Goal: Task Accomplishment & Management: Complete application form

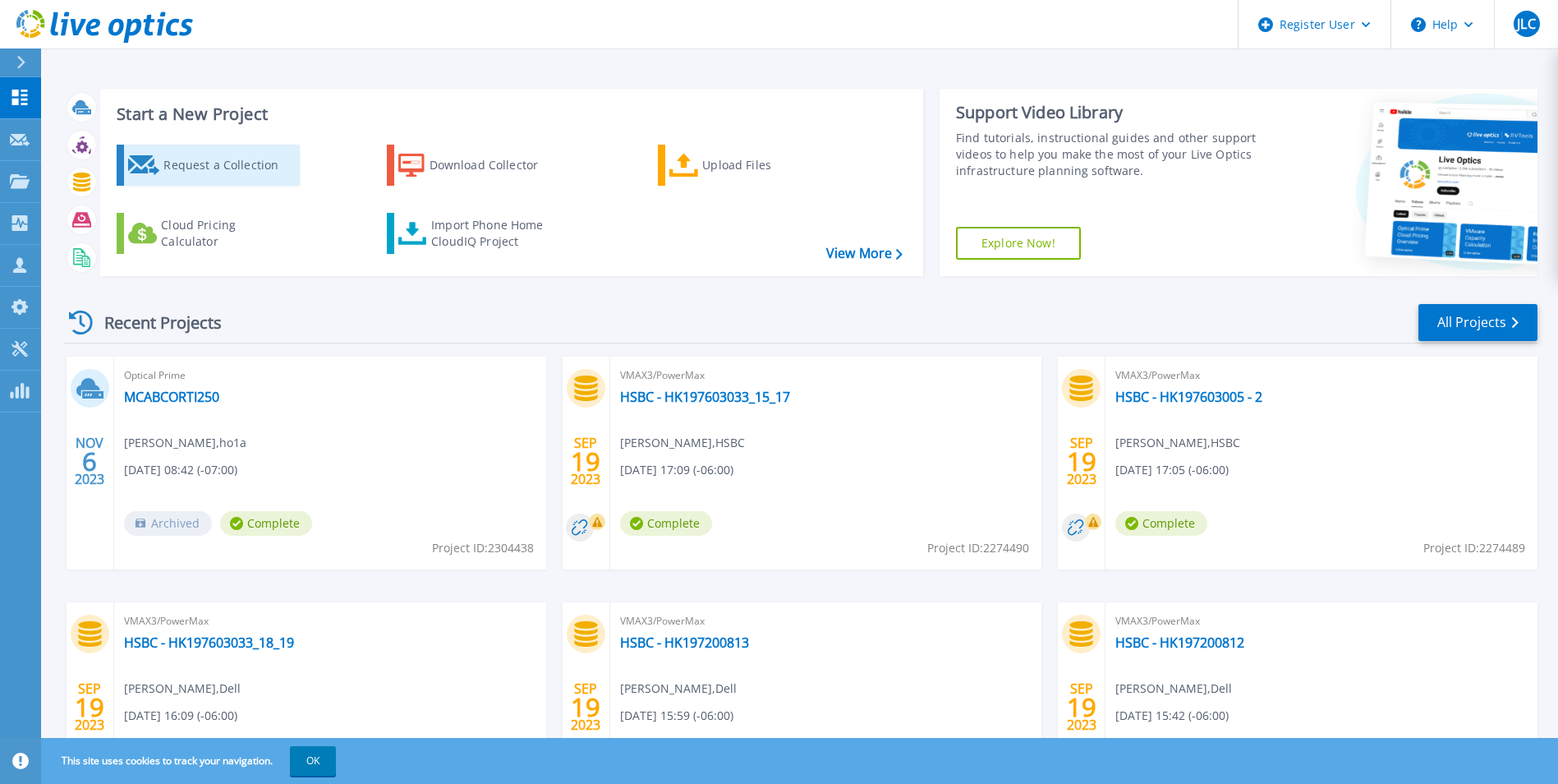
click at [191, 151] on div "Request a Collection" at bounding box center [229, 165] width 131 height 33
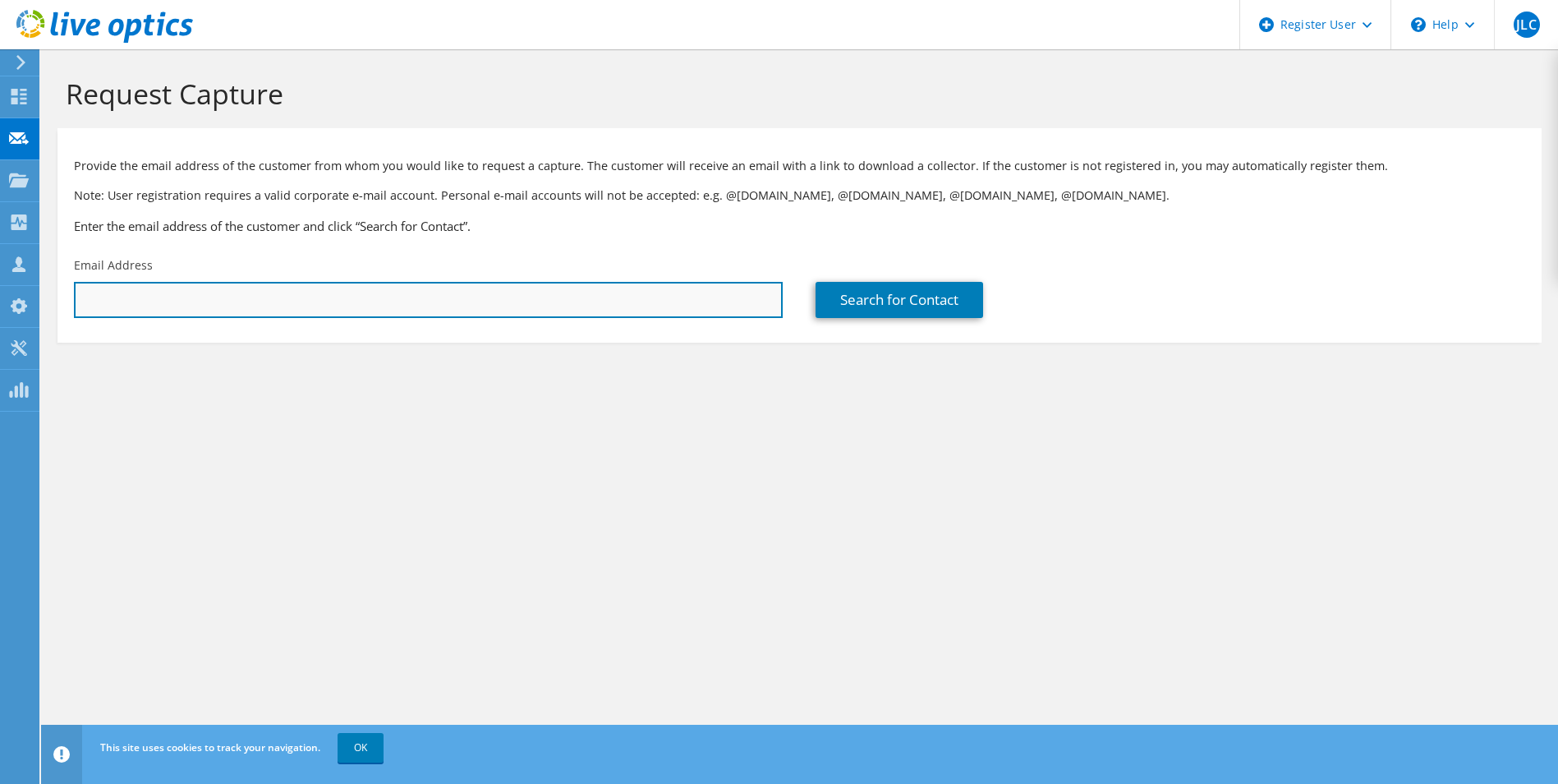
click at [444, 302] on input "text" at bounding box center [428, 299] width 709 height 36
paste input "[PERSON_NAME][EMAIL_ADDRESS][DOMAIN_NAME]"
type input "Oswaldo.Rodriguez1@dellteam.com"
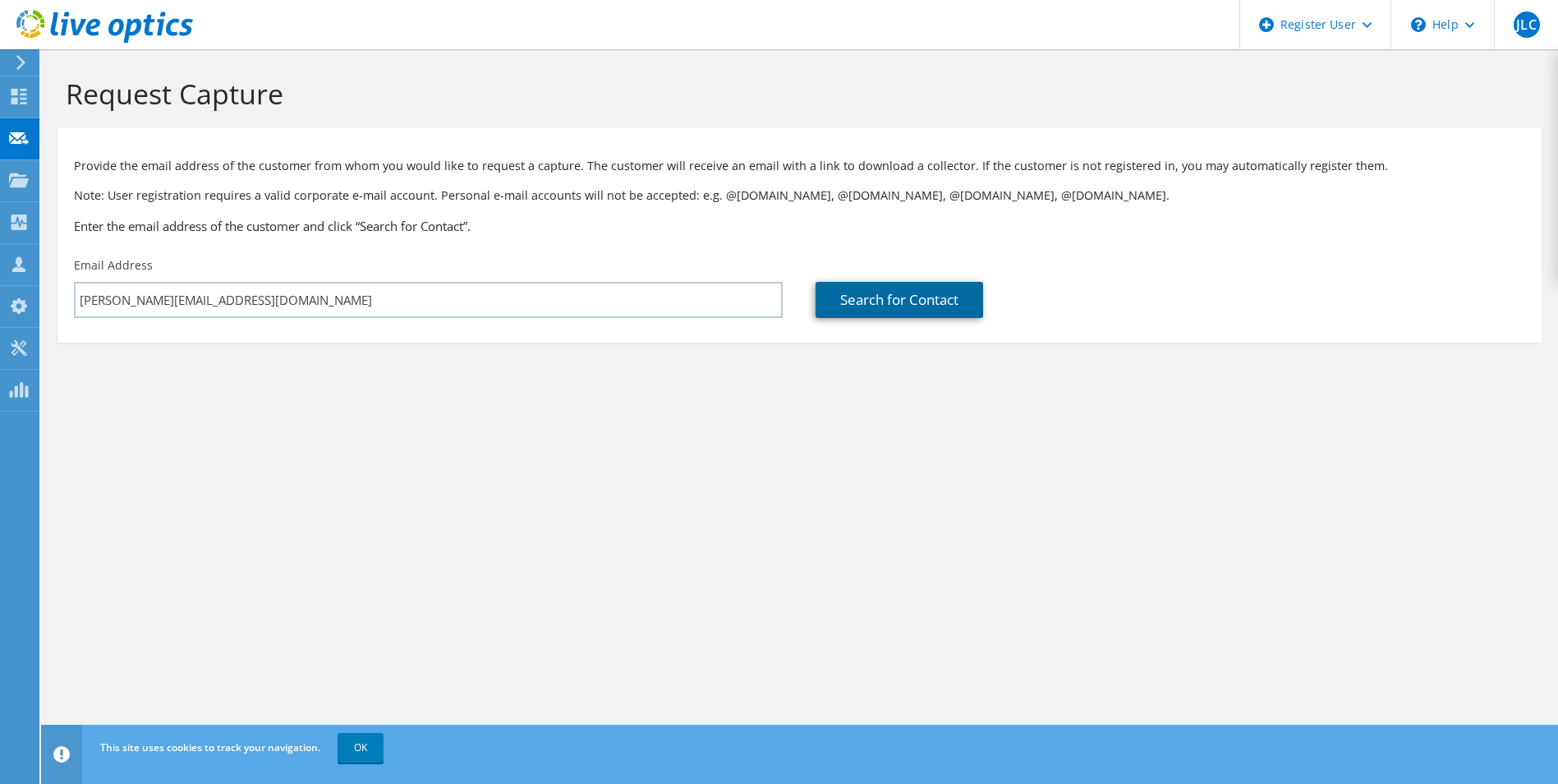
click at [864, 293] on link "Search for Contact" at bounding box center [899, 299] width 168 height 36
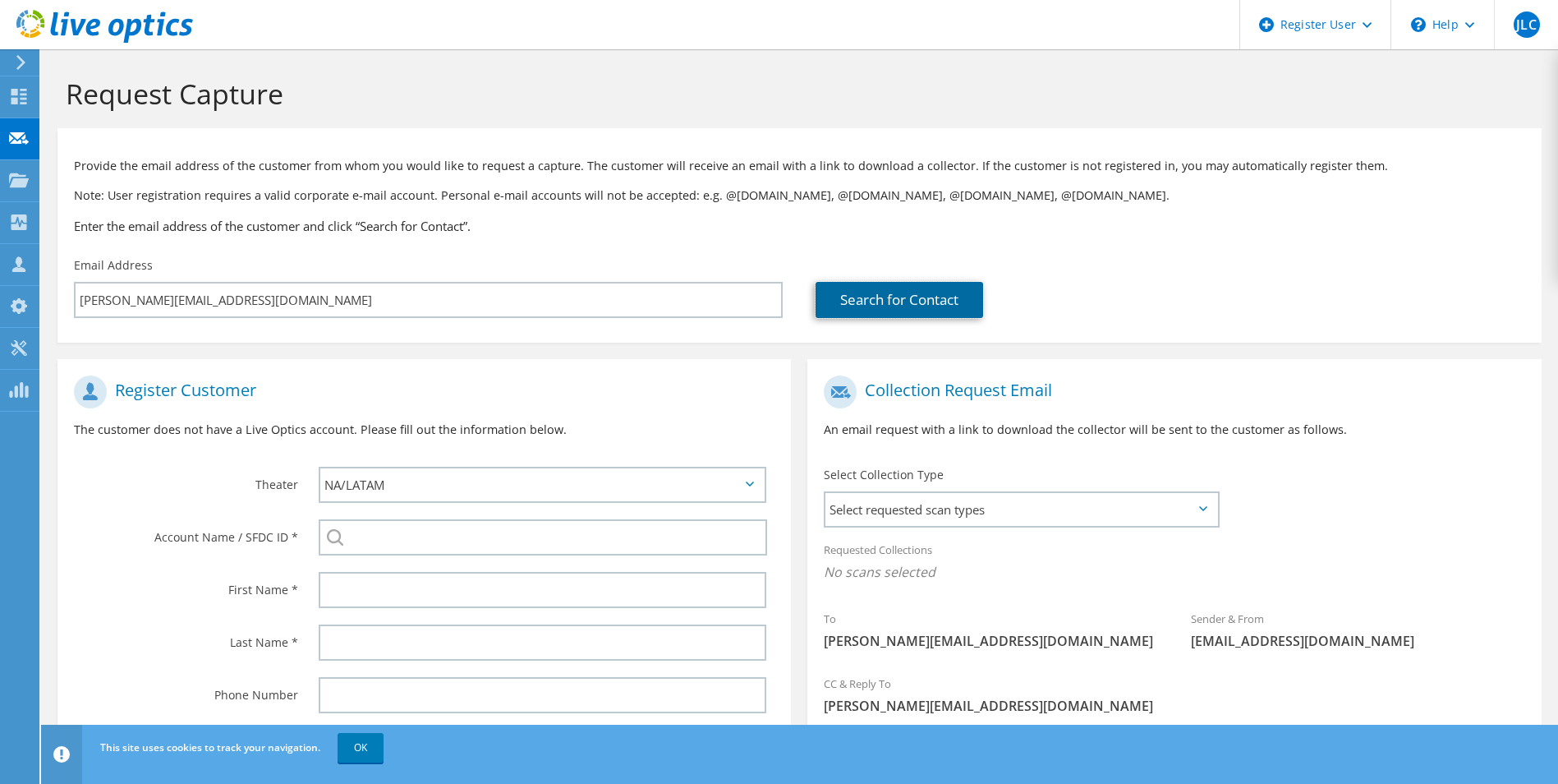
scroll to position [149, 0]
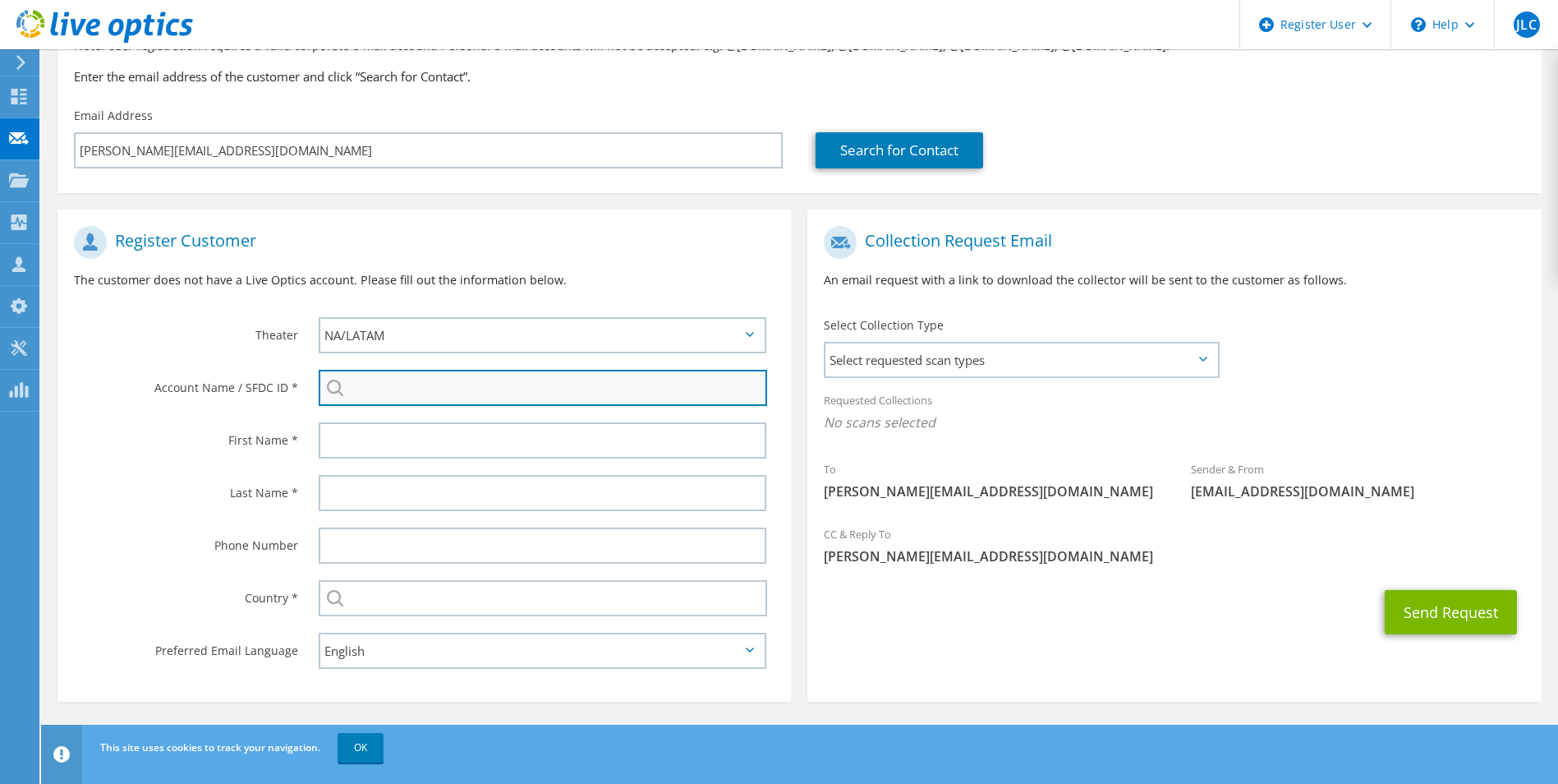
click at [398, 380] on input "search" at bounding box center [543, 387] width 449 height 36
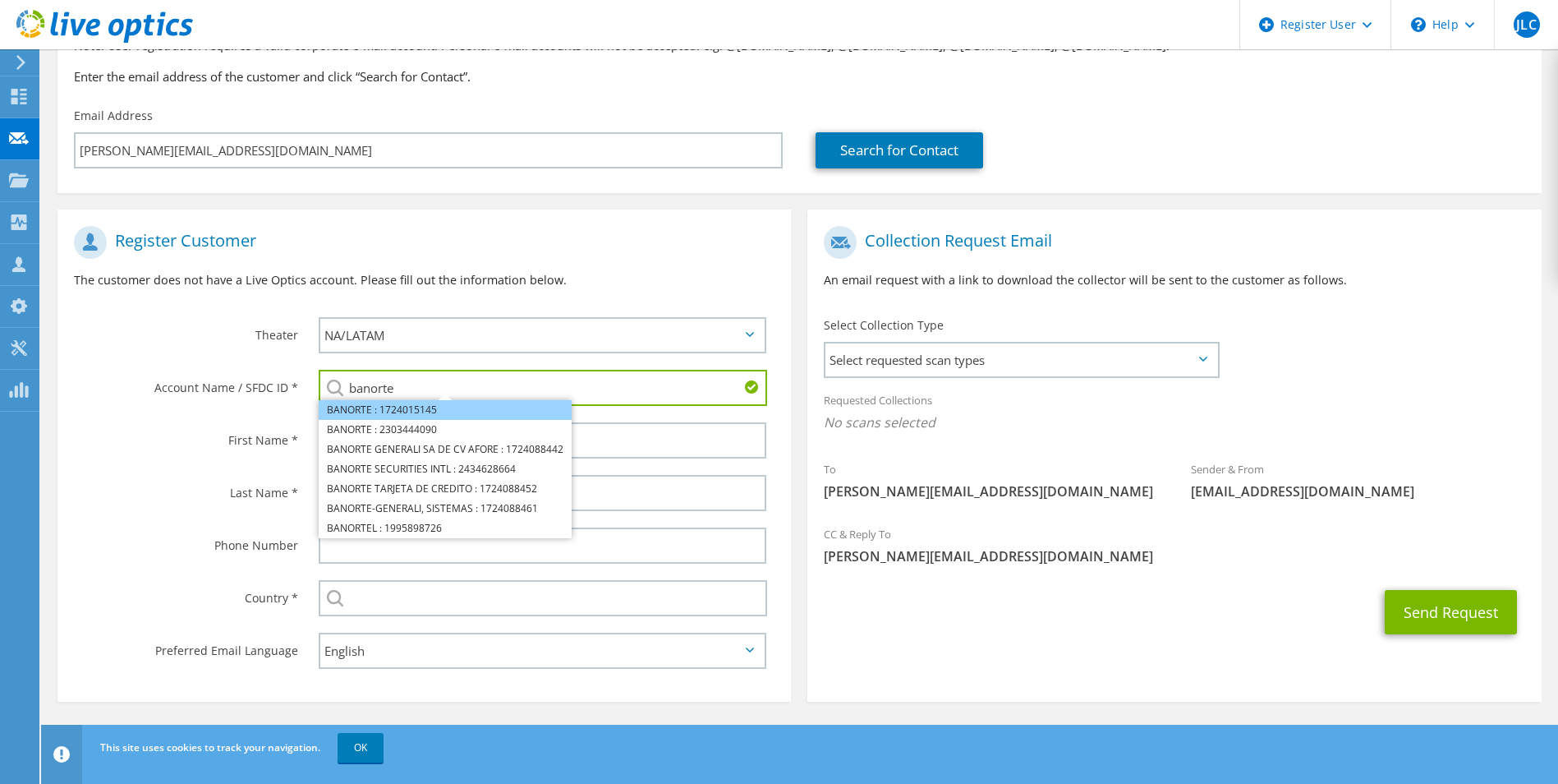
click at [393, 403] on li "BANORTE : 1724015145" at bounding box center [446, 410] width 253 height 19
type input "BANORTE : 1724015145"
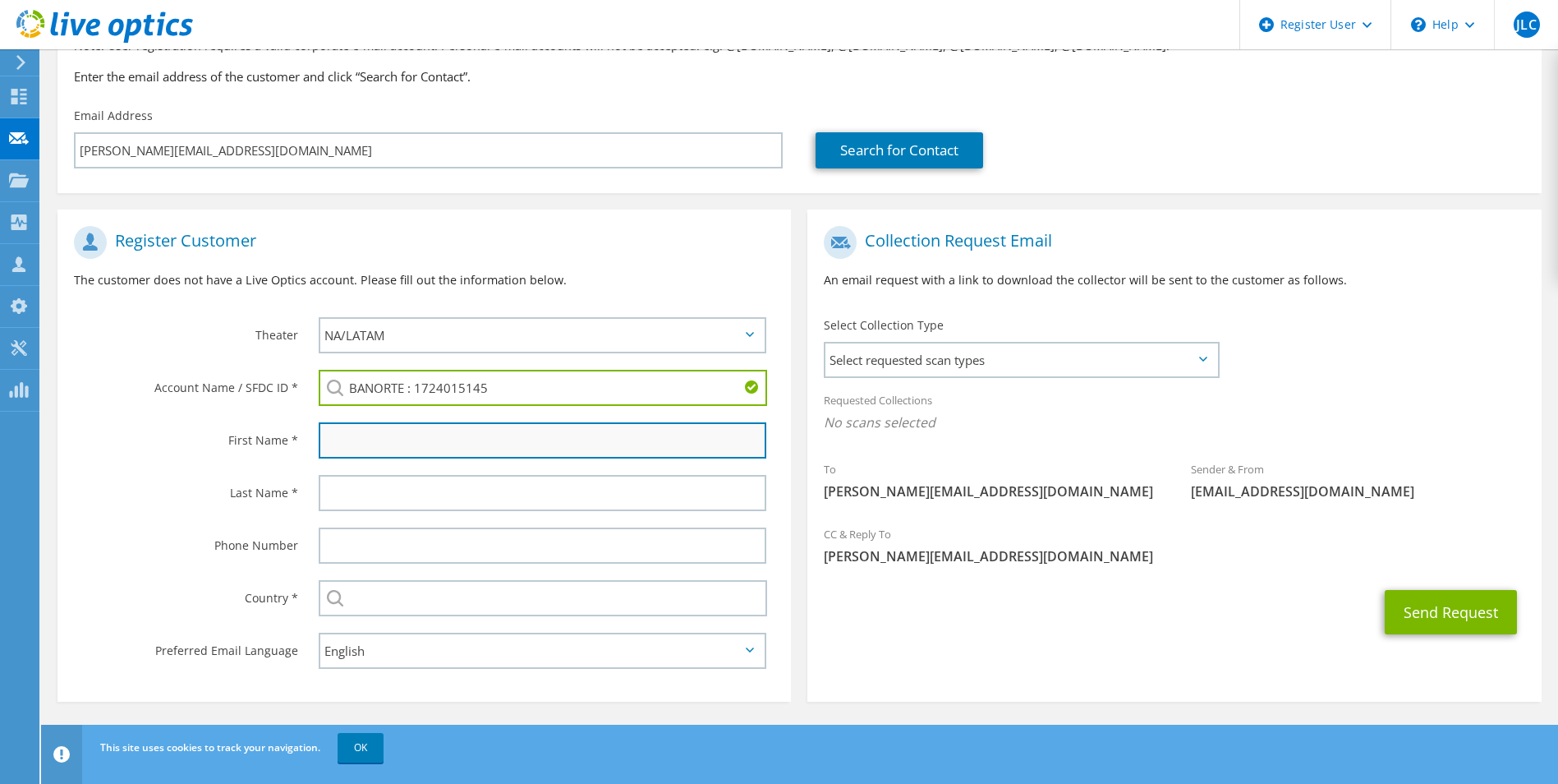
click at [383, 426] on input "text" at bounding box center [543, 440] width 448 height 36
type input "P"
type input "Oswaldo"
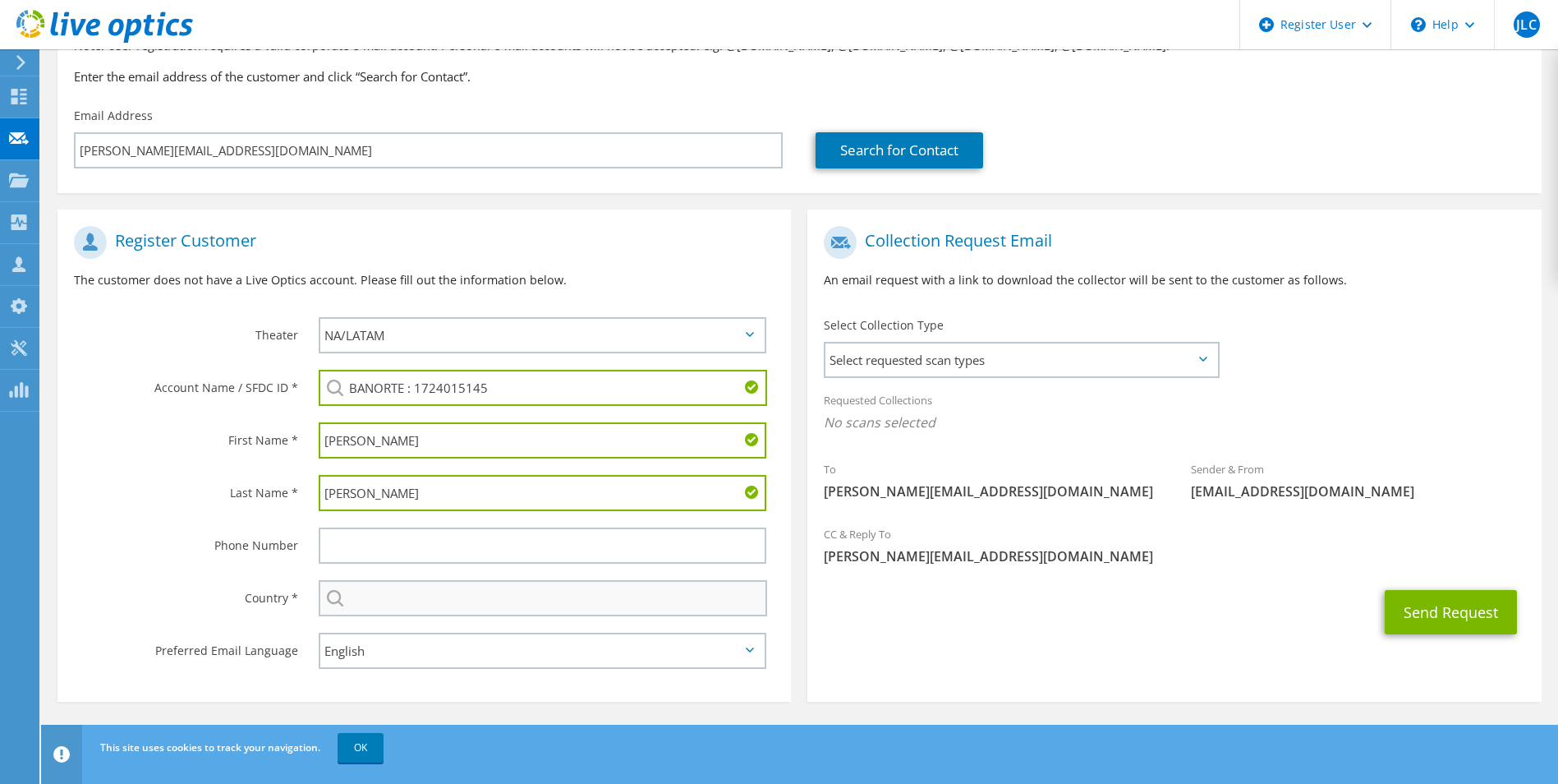
type input "Rodriguez"
click at [414, 612] on input "text" at bounding box center [543, 598] width 449 height 36
type input "Mexico"
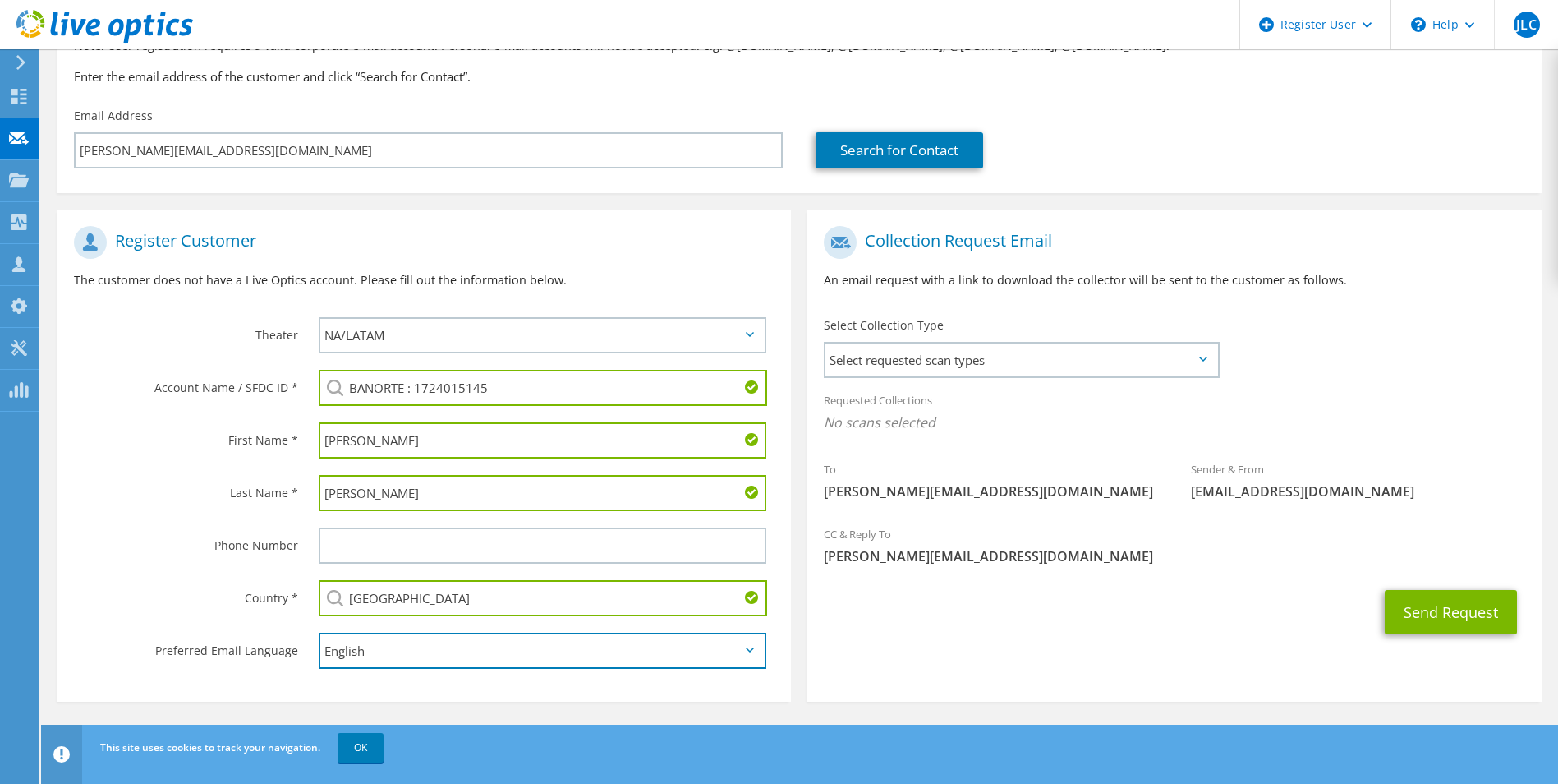
click at [446, 652] on select "English Deutsch Español Français Italiano Polski Português Русский 한국어 中文 日本語" at bounding box center [543, 650] width 448 height 36
click at [319, 633] on select "English Deutsch Español Français Italiano Polski Português Русский 한국어 中文 日本語" at bounding box center [543, 650] width 448 height 36
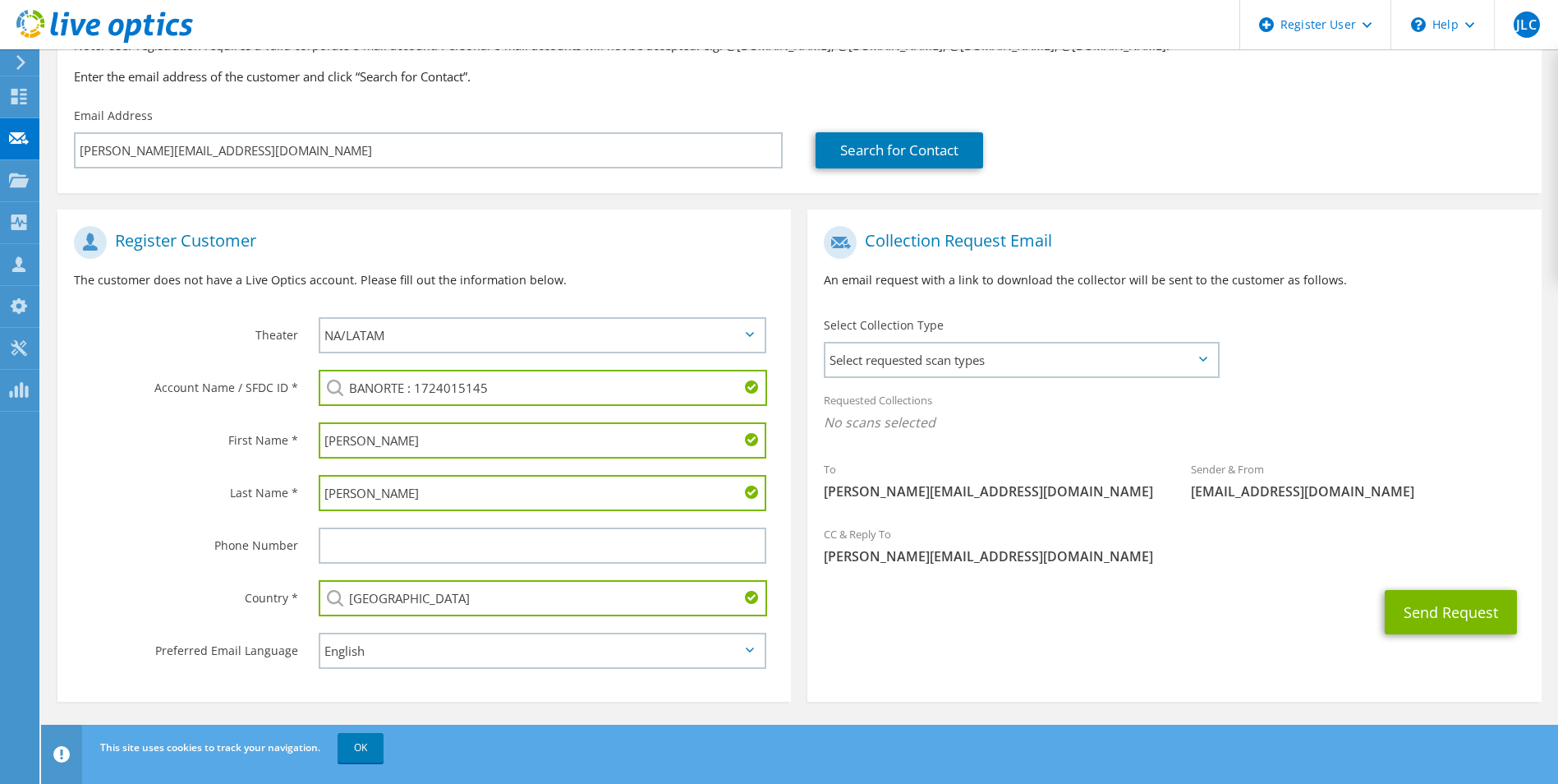
click at [201, 642] on label "Preferred Email Language" at bounding box center [185, 646] width 224 height 26
click at [952, 350] on span "Select requested scan types" at bounding box center [1021, 360] width 391 height 33
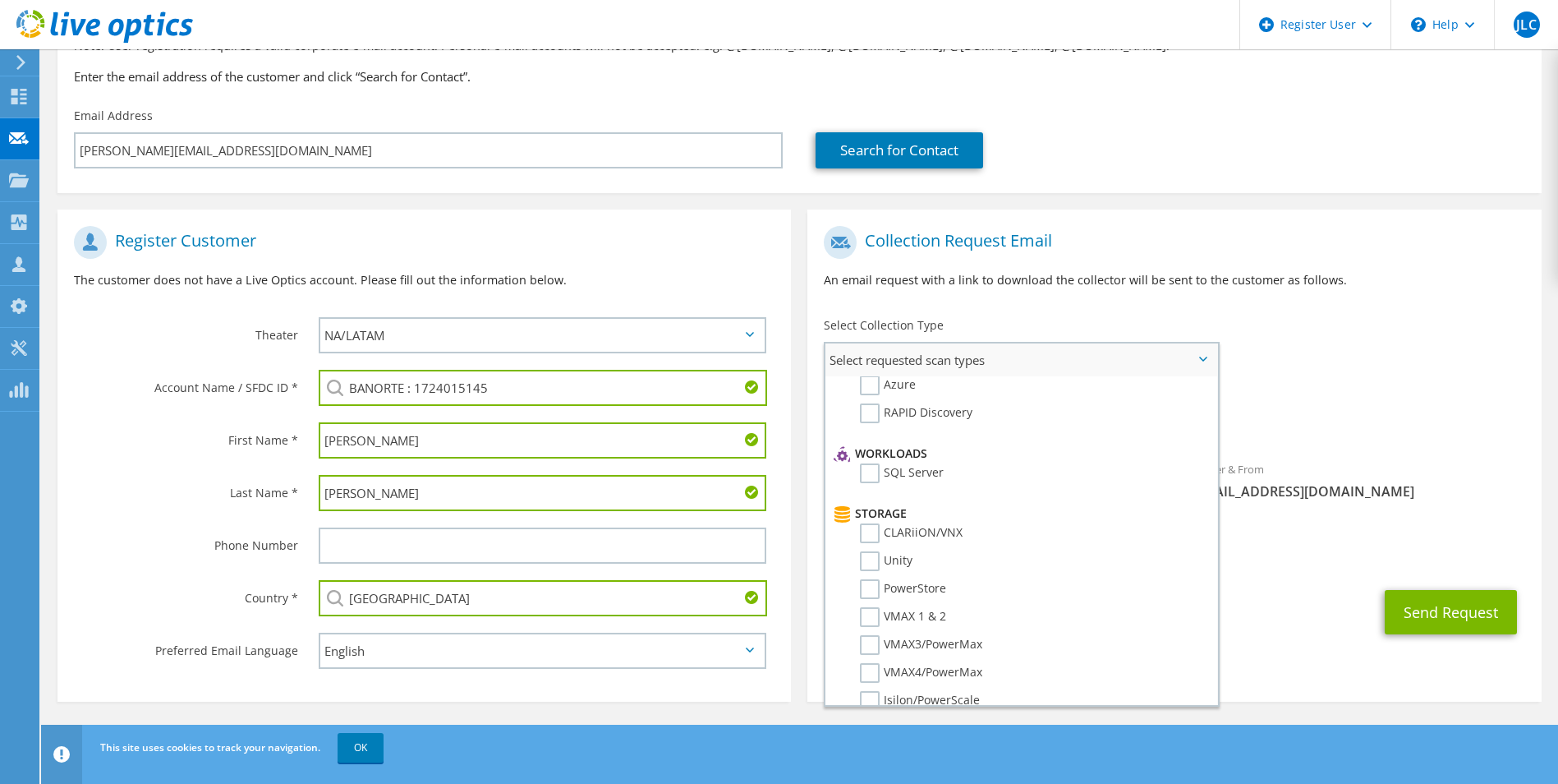
scroll to position [246, 0]
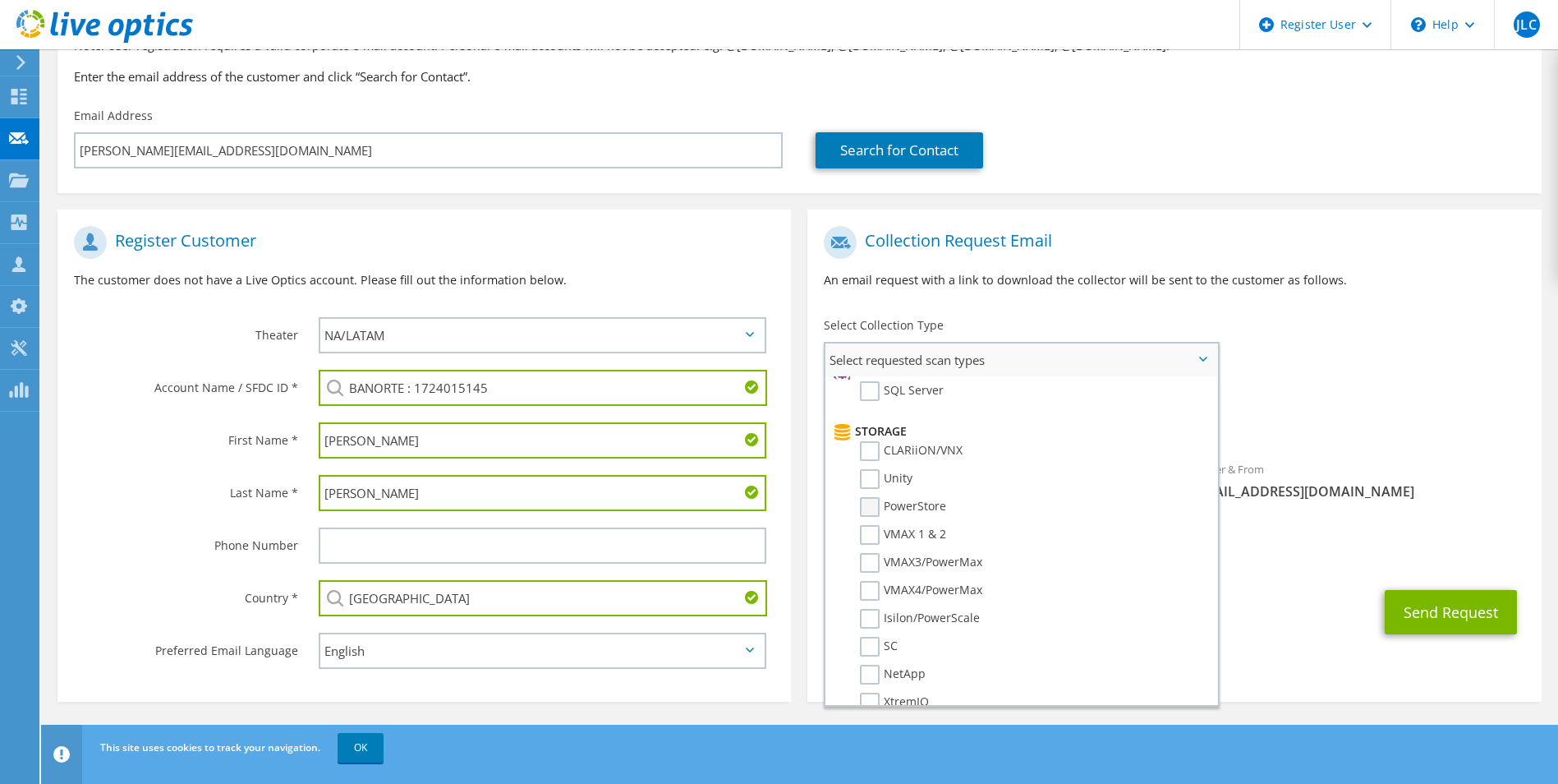
click at [921, 509] on label "PowerStore" at bounding box center [903, 506] width 87 height 19
click at [0, 0] on input "PowerStore" at bounding box center [0, 0] width 0 height 0
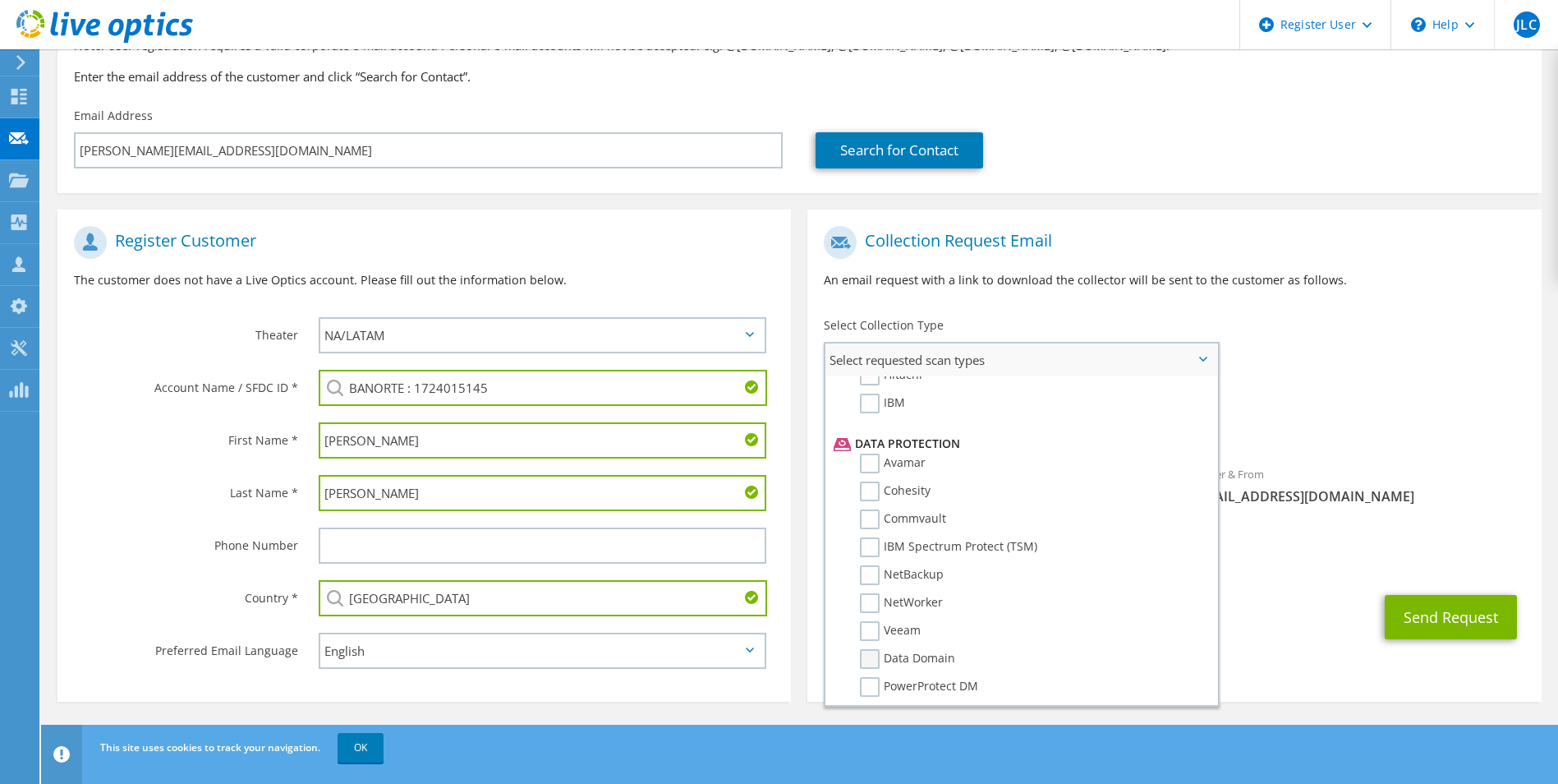
scroll to position [725, 0]
click at [1340, 573] on div "CC & Reply To Jose.CalvaValencia@Dell.com" at bounding box center [1173, 550] width 733 height 56
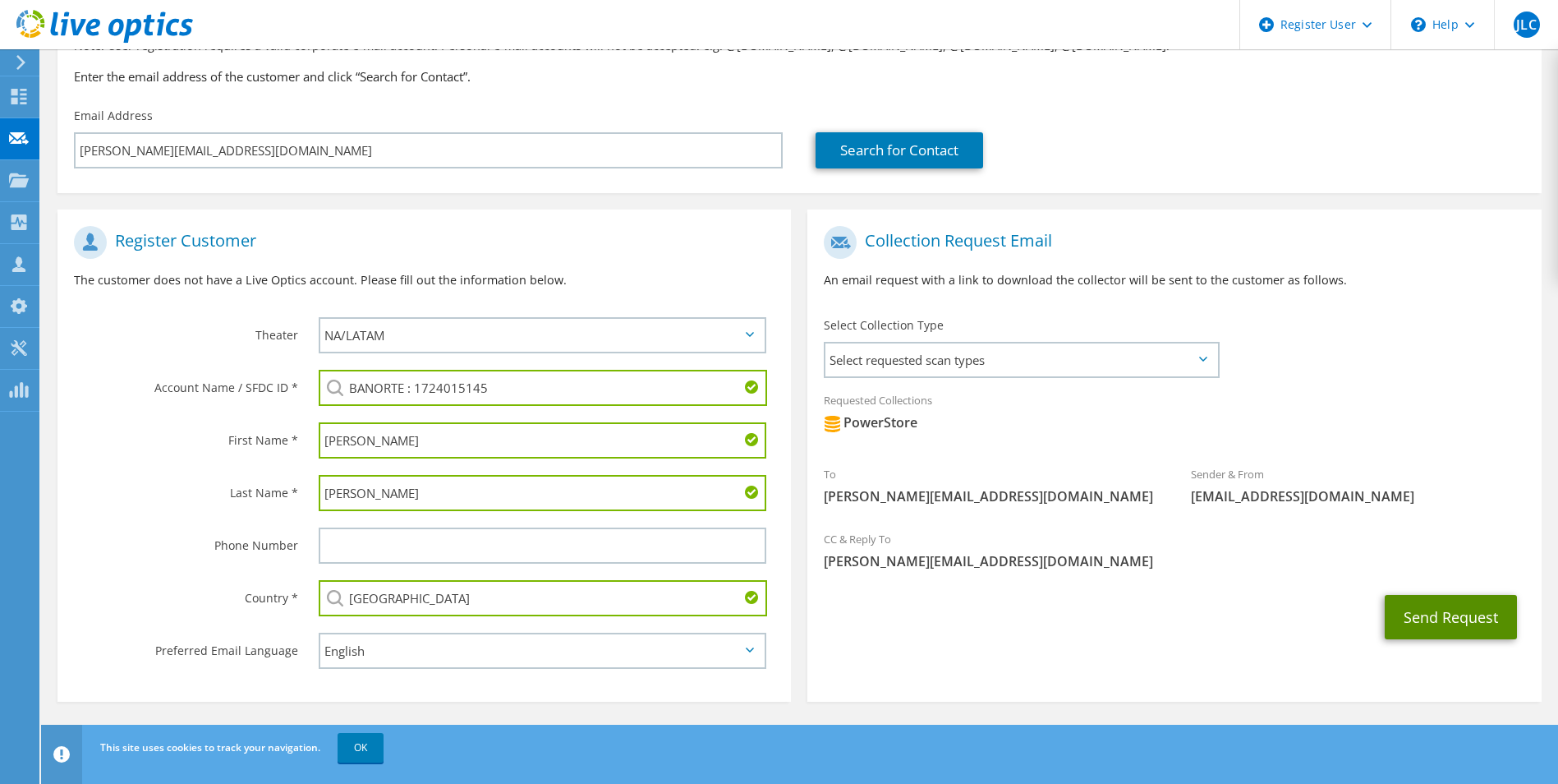
click at [1430, 615] on button "Send Request" at bounding box center [1451, 617] width 132 height 44
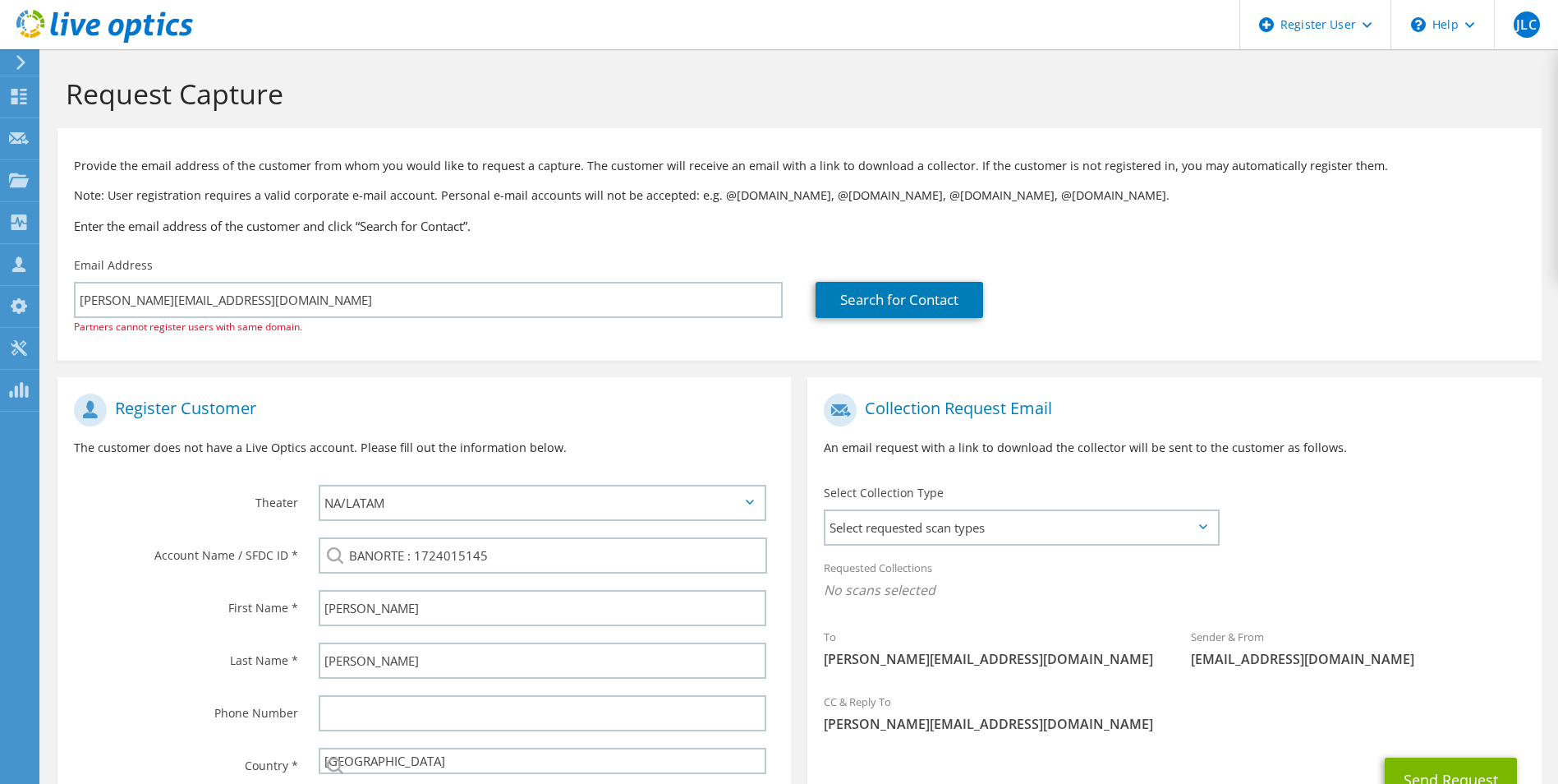
select select "151"
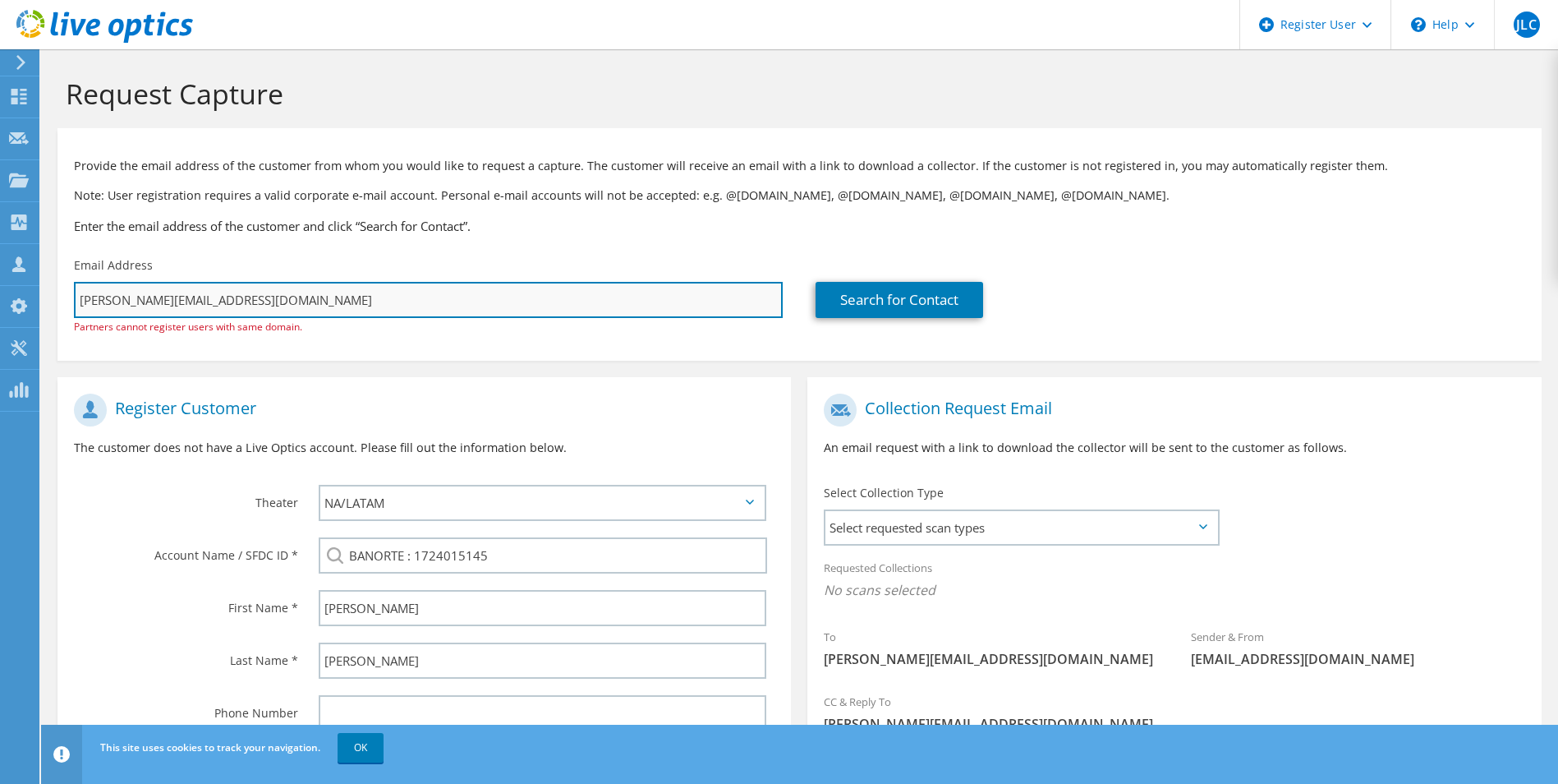
click at [227, 312] on input "Oswaldo.Rodriguez1@dellteam.com" at bounding box center [428, 299] width 709 height 36
click at [227, 304] on input "Oswaldo.Rodriguez1@dellteam.com" at bounding box center [428, 299] width 709 height 36
paste input "sergio.escamilla.cuevas@banorte"
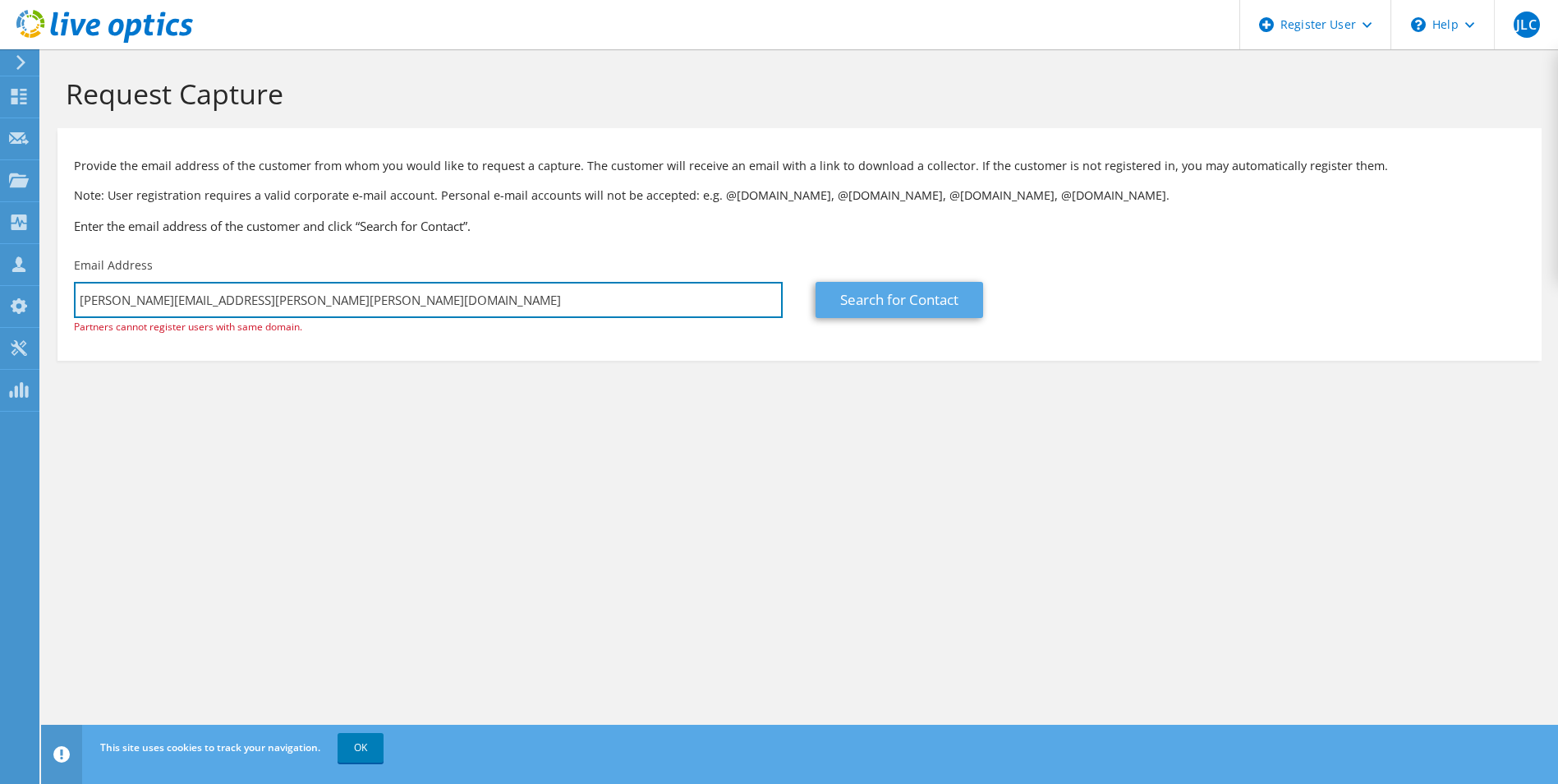
type input "sergio.escamilla.cuevas@banorte.com"
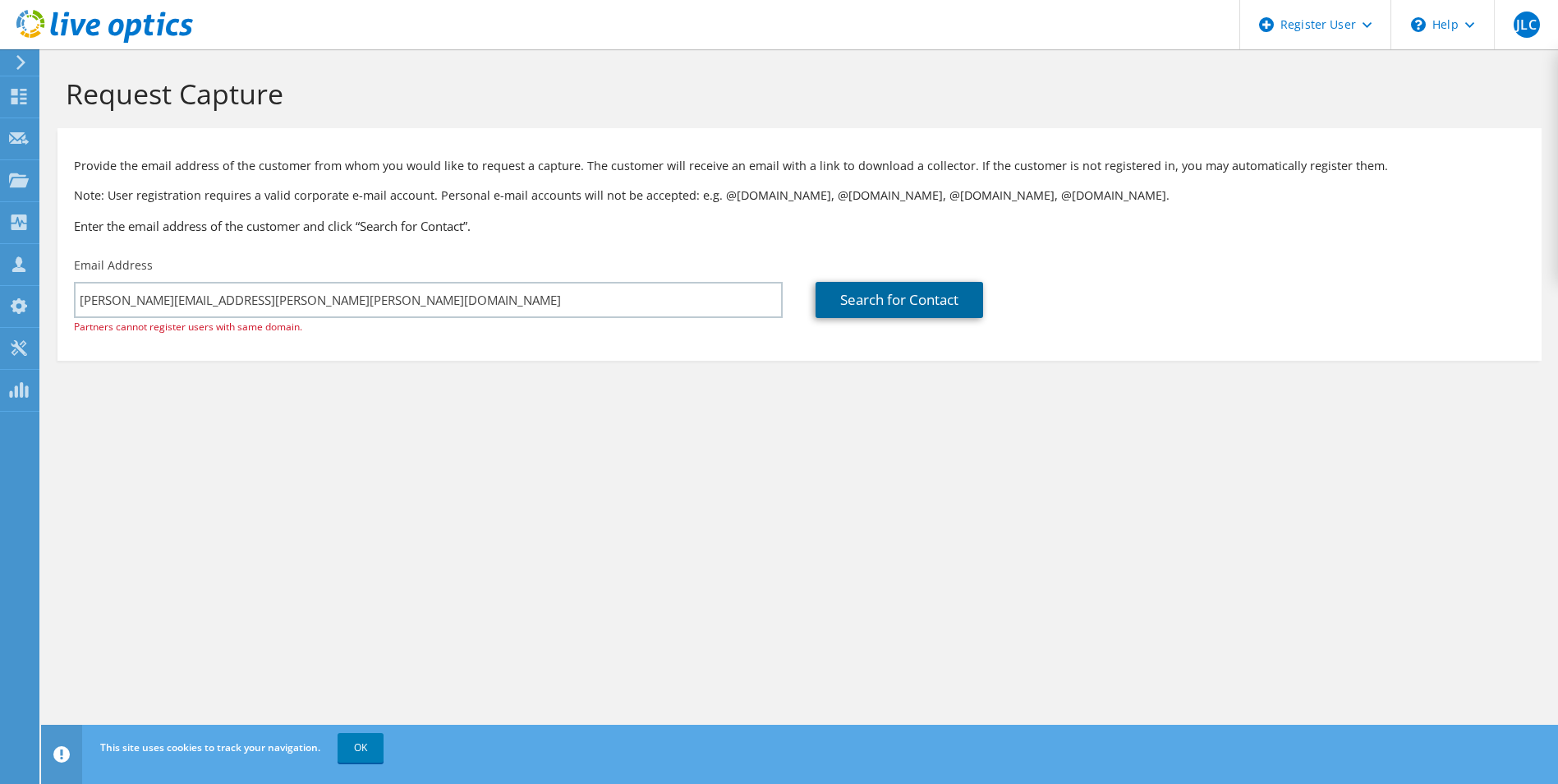
click at [911, 303] on link "Search for Contact" at bounding box center [899, 299] width 168 height 36
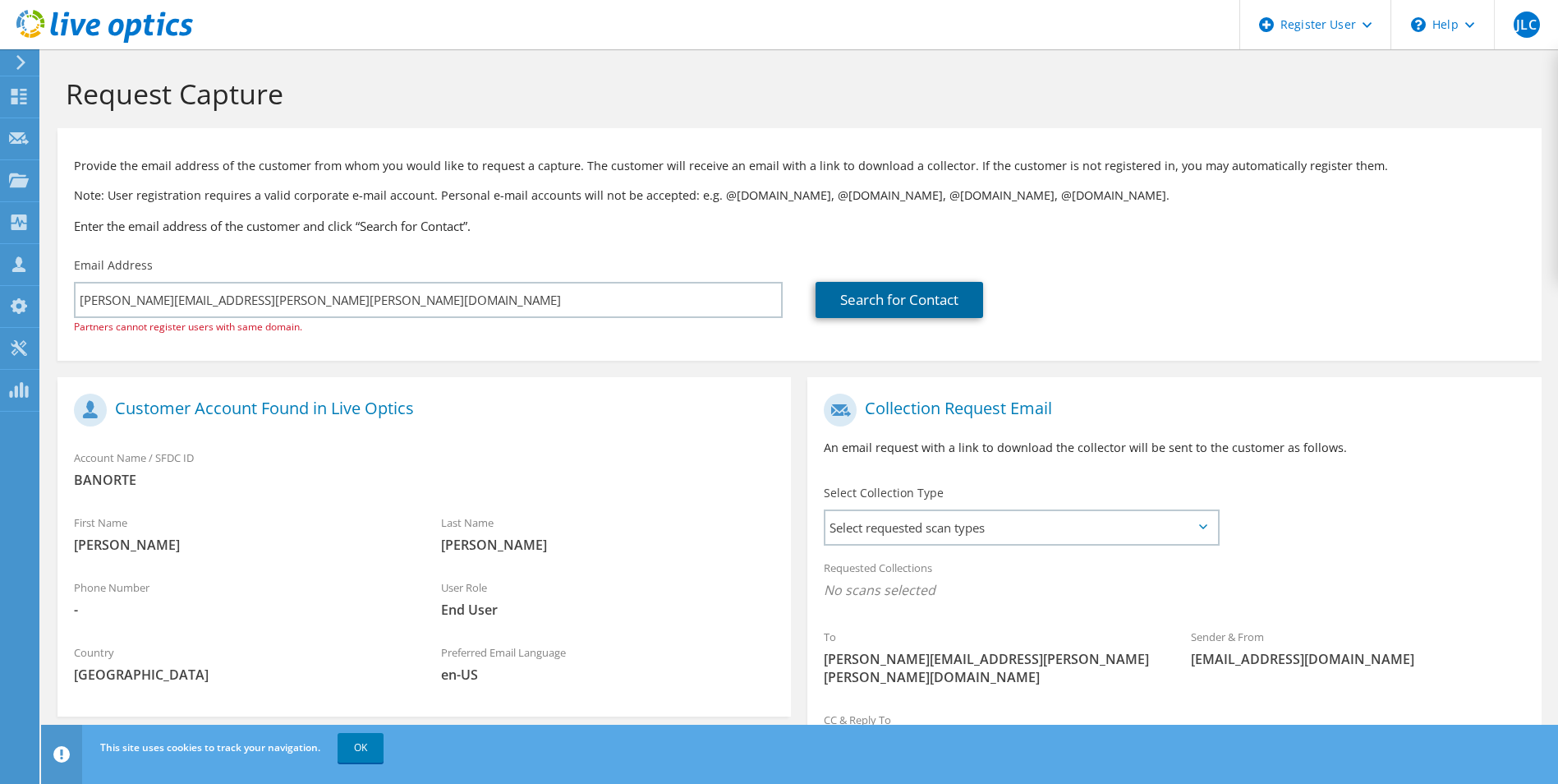
click at [911, 303] on link "Search for Contact" at bounding box center [899, 299] width 168 height 36
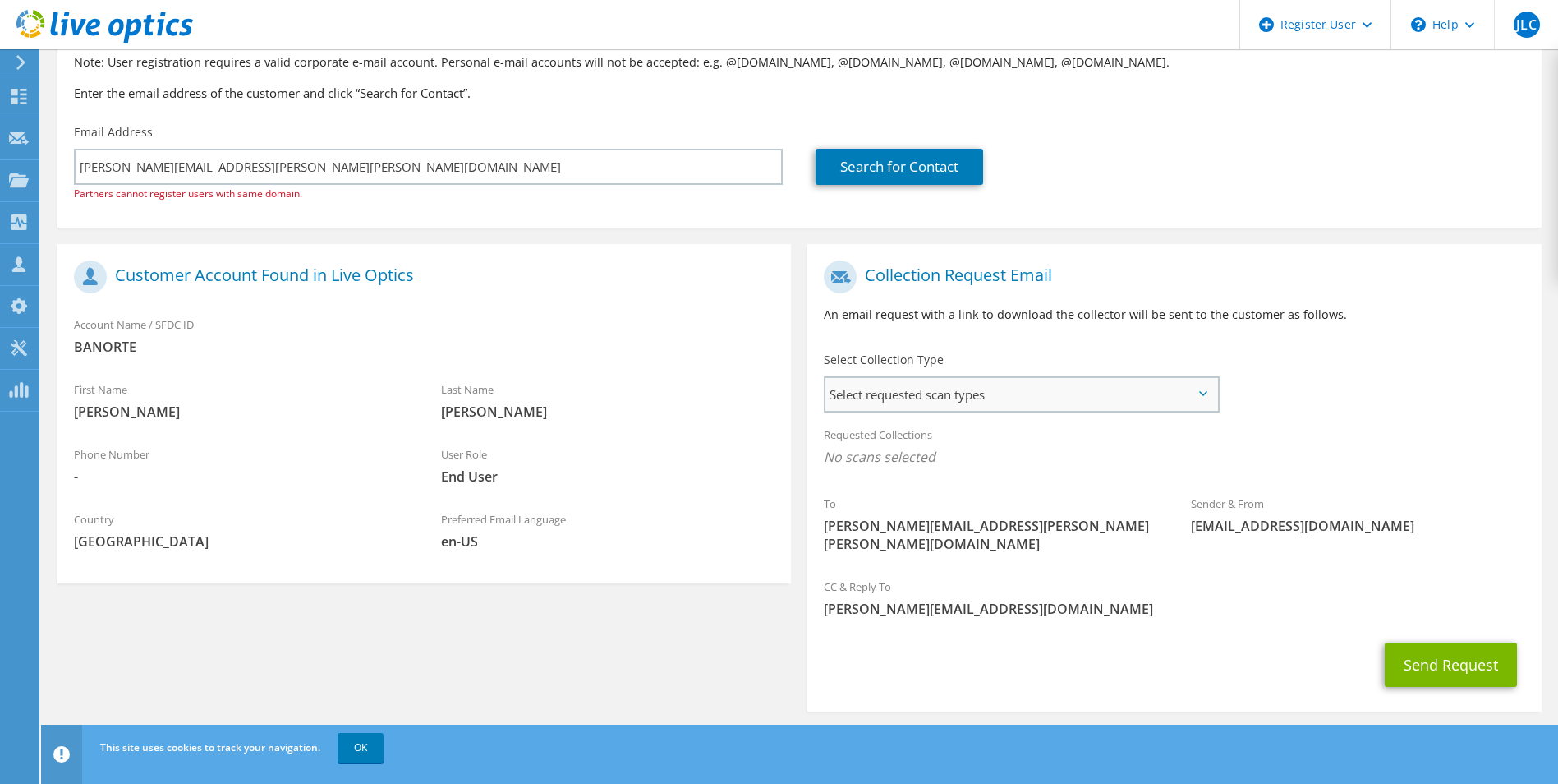
click at [957, 399] on span "Select requested scan types" at bounding box center [1021, 395] width 391 height 33
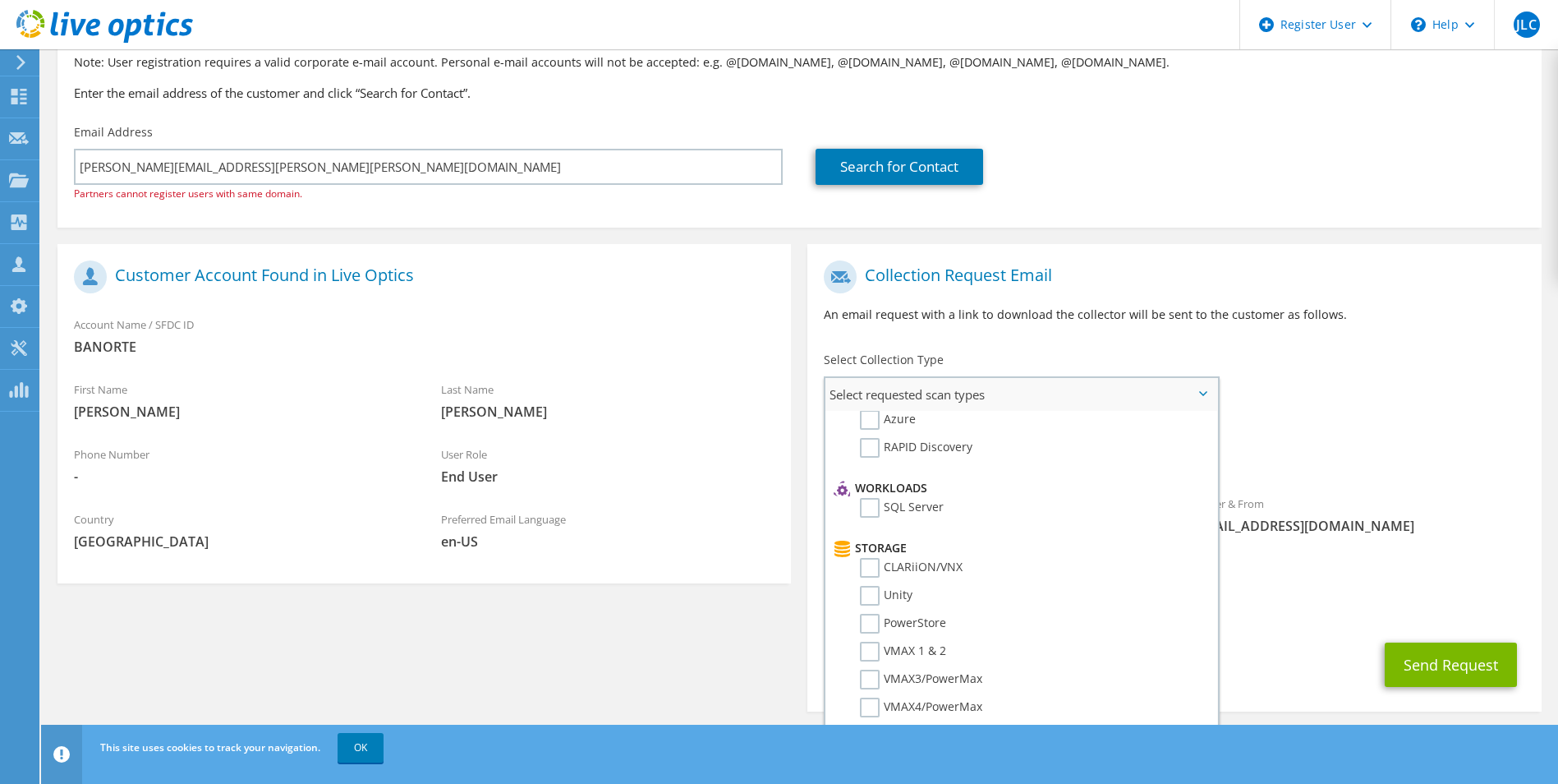
scroll to position [246, 0]
click at [935, 541] on label "PowerStore" at bounding box center [903, 540] width 87 height 19
click at [0, 0] on input "PowerStore" at bounding box center [0, 0] width 0 height 0
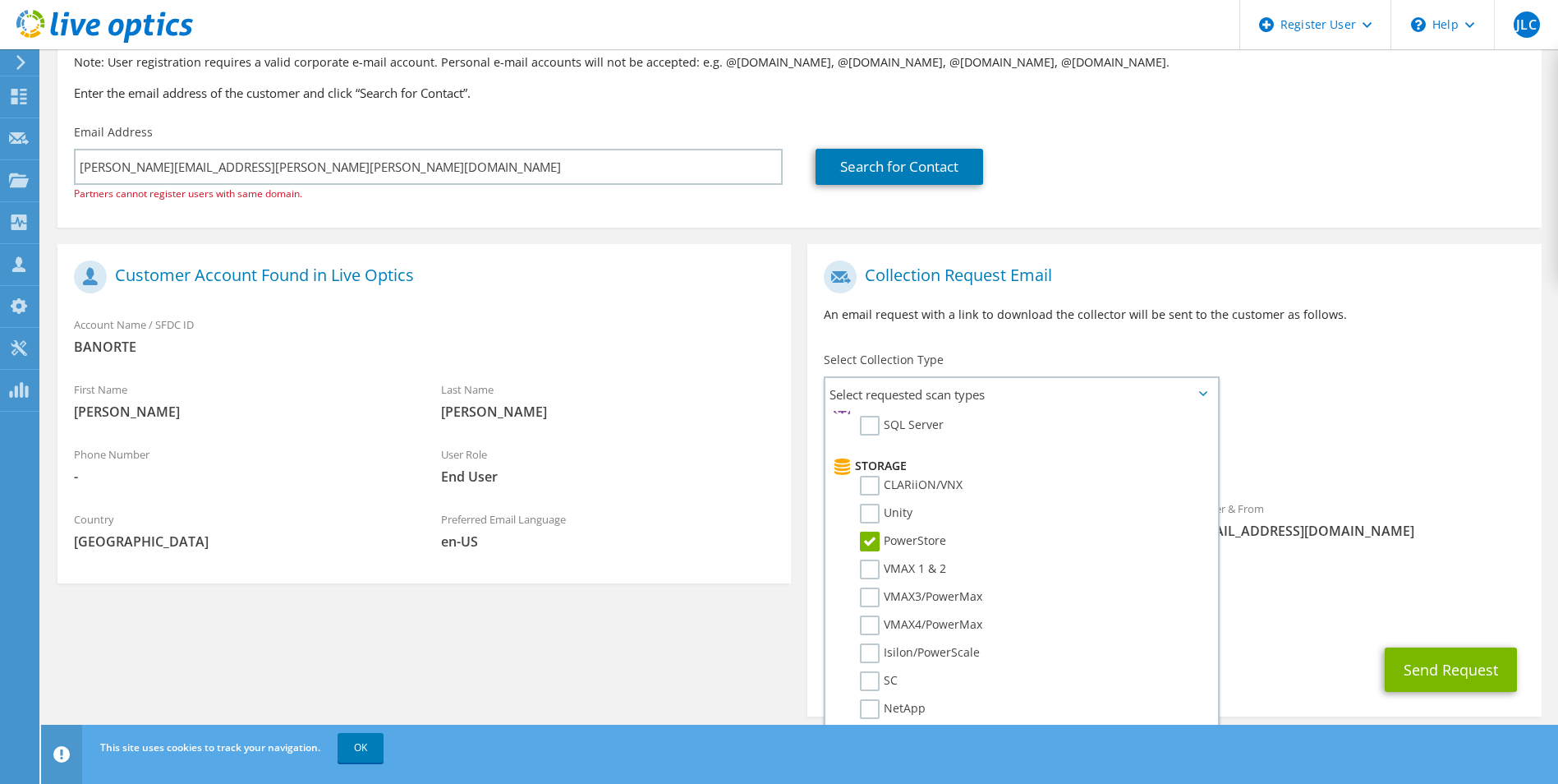
click at [1436, 457] on span "PowerStore" at bounding box center [1174, 460] width 701 height 27
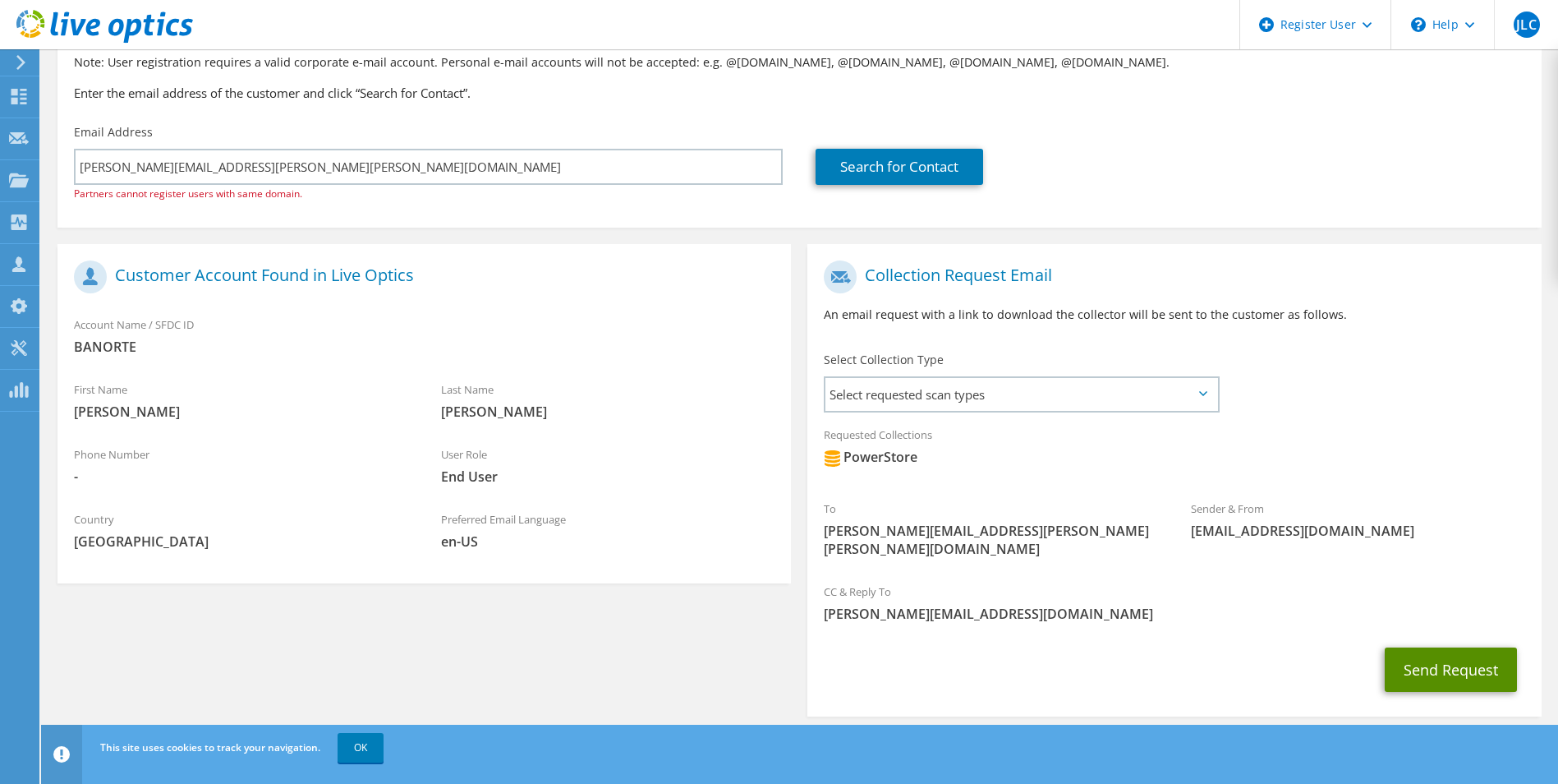
click at [1424, 651] on button "Send Request" at bounding box center [1451, 670] width 132 height 44
